Goal: Navigation & Orientation: Find specific page/section

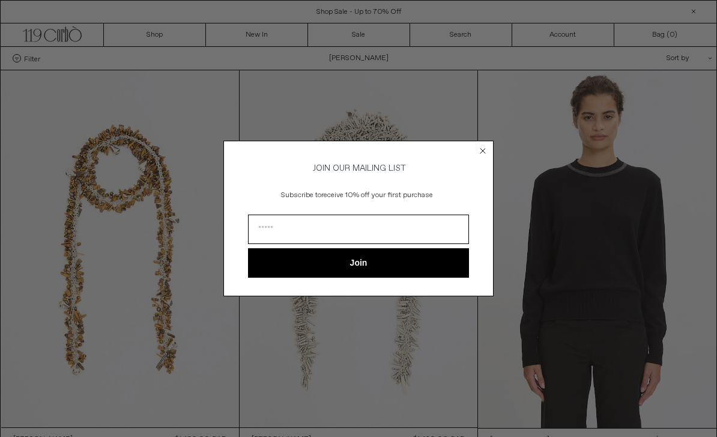
click at [486, 141] on form "JOIN OUR MAILING LIST Subscribe to receive 10% off your first purchase Join ***…" at bounding box center [359, 218] width 270 height 155
click at [487, 145] on circle "Close dialog" at bounding box center [483, 150] width 11 height 11
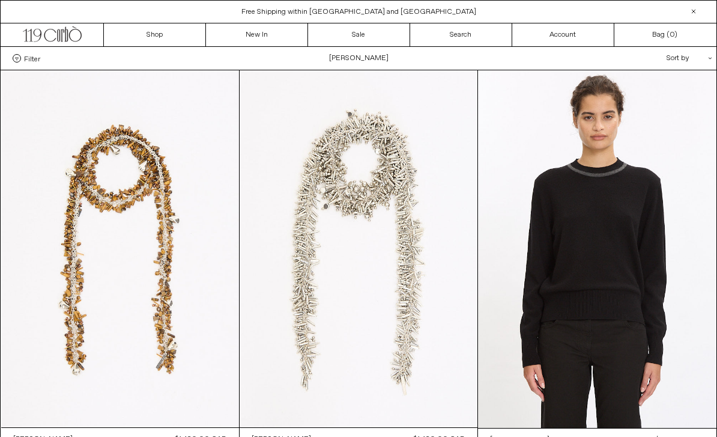
click at [89, 40] on link ".cls-1, .cls-2 { fill: #231f20; stroke: #231f20; stroke-miterlimit: 10; stroke-…" at bounding box center [53, 34] width 102 height 23
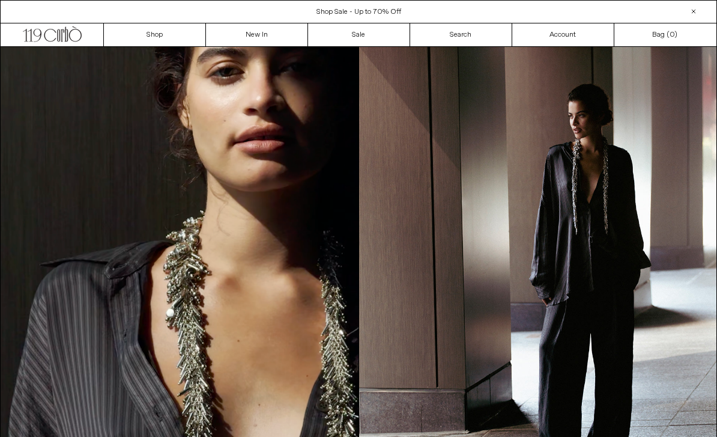
click at [97, 41] on link ".cls-1, .cls-2 { fill: #231f20; stroke: #231f20; stroke-miterlimit: 10; stroke-…" at bounding box center [53, 34] width 102 height 23
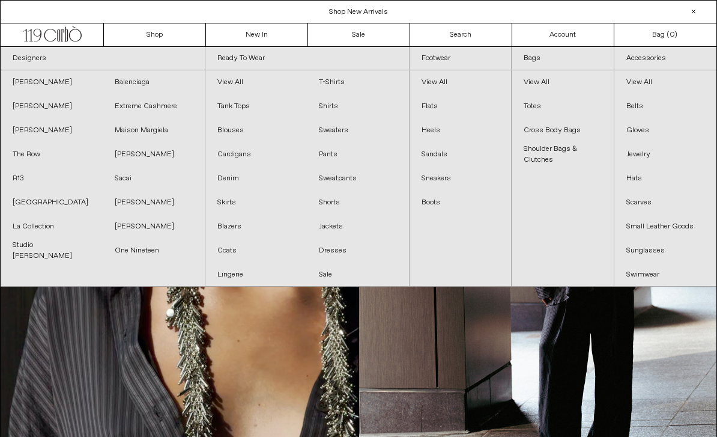
click at [34, 64] on link "Designers" at bounding box center [103, 58] width 204 height 23
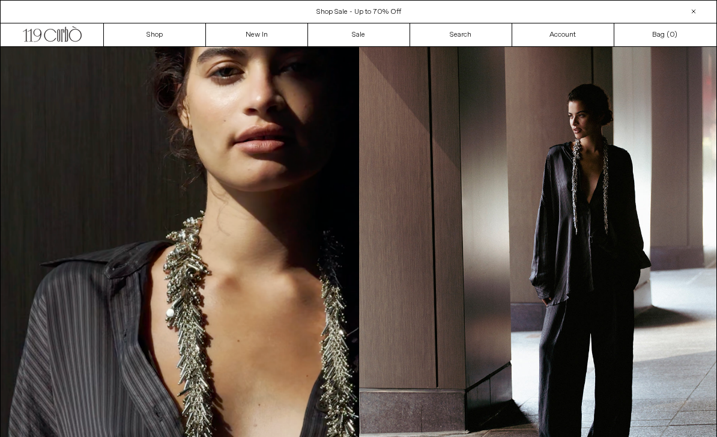
click at [63, 41] on icon ".cls-1, .cls-2 { fill: #231f20; stroke: #231f20; stroke-miterlimit: 10; stroke-…" at bounding box center [52, 32] width 59 height 17
click at [60, 40] on icon at bounding box center [58, 35] width 3 height 12
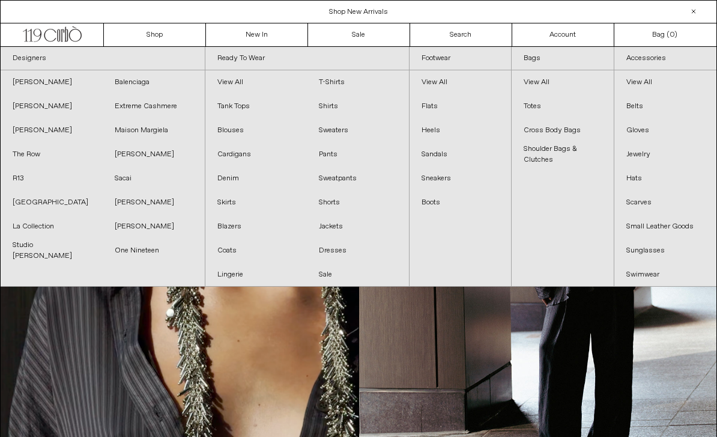
click at [25, 171] on link "R13" at bounding box center [52, 178] width 102 height 24
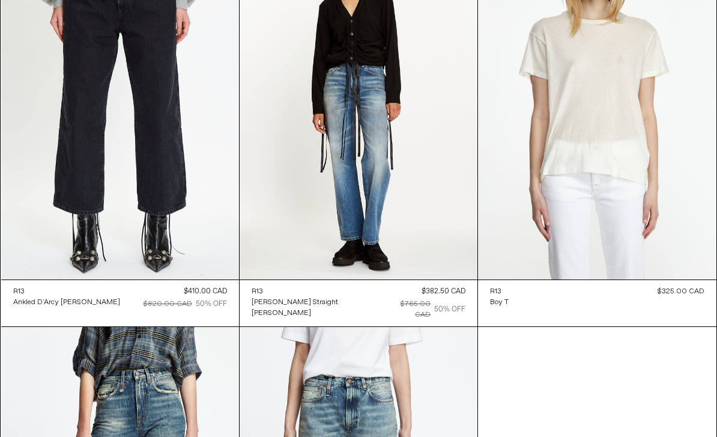
scroll to position [5338, 0]
